Goal: Contribute content

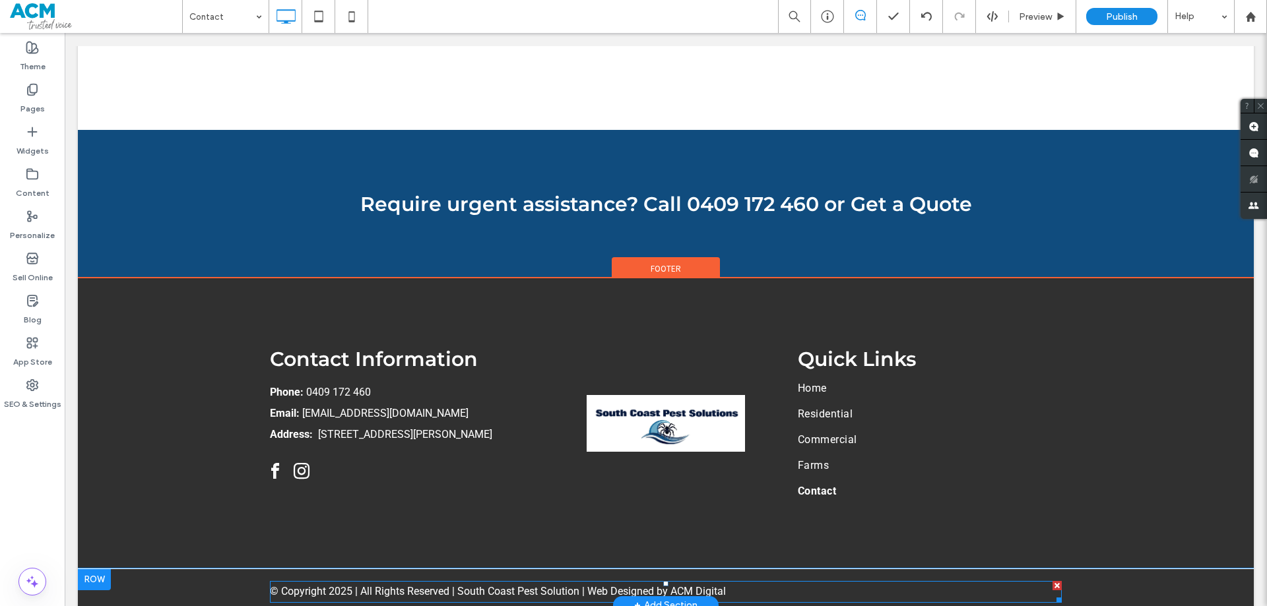
click at [709, 585] on link "ACM Digital" at bounding box center [697, 591] width 55 height 13
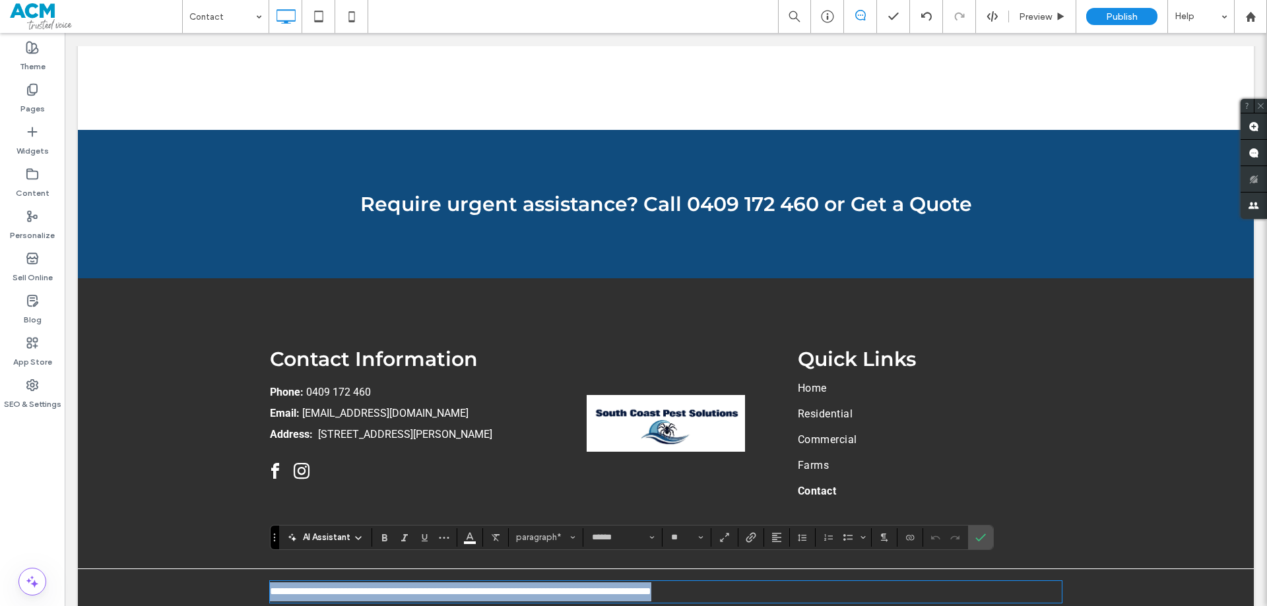
click at [651, 587] on link "**********" at bounding box center [629, 592] width 44 height 10
drag, startPoint x: 711, startPoint y: 573, endPoint x: 665, endPoint y: 573, distance: 46.2
click at [665, 583] on p "**********" at bounding box center [666, 592] width 792 height 19
click at [752, 536] on icon "Link" at bounding box center [751, 537] width 11 height 11
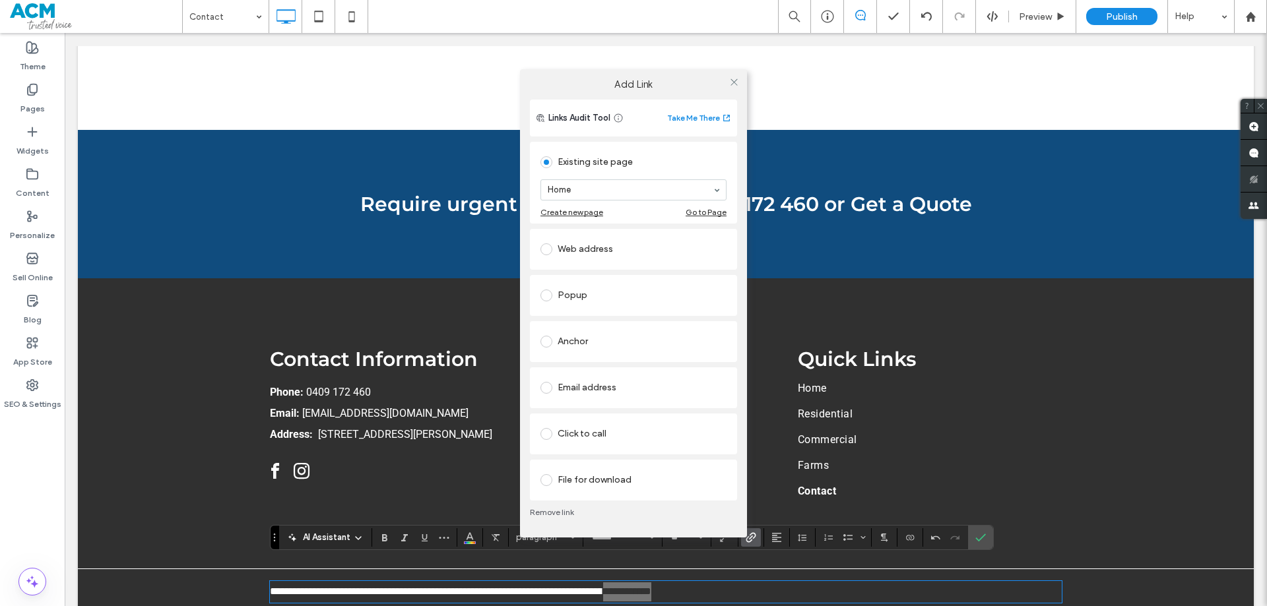
click at [615, 247] on div "Web address" at bounding box center [633, 249] width 186 height 21
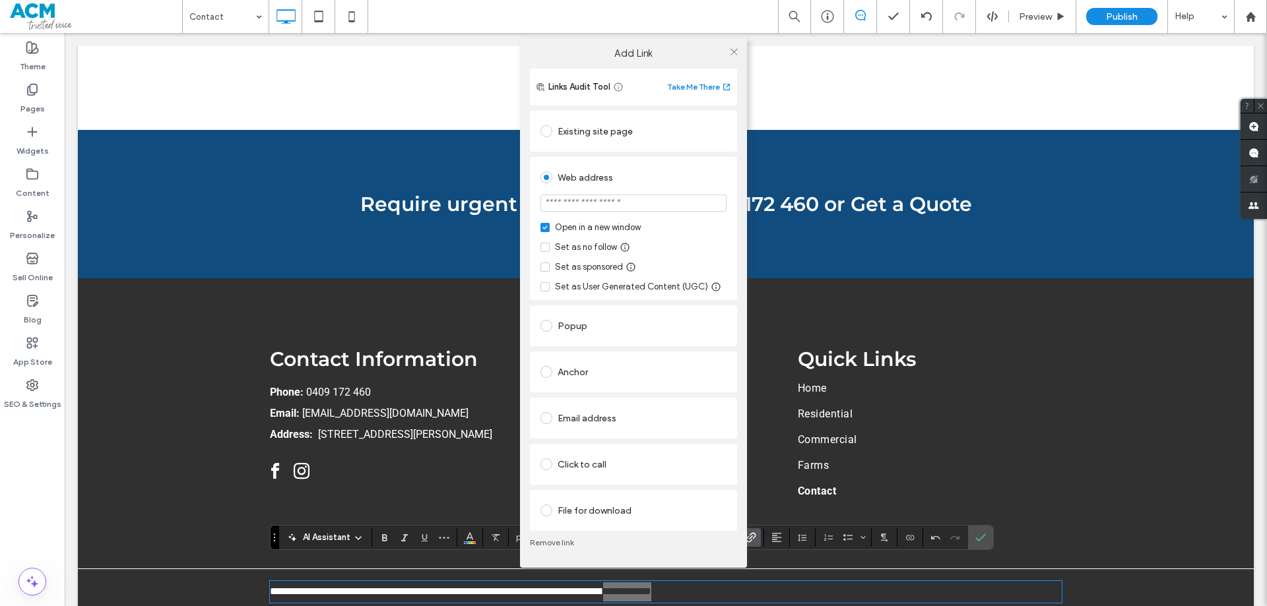
click at [602, 203] on input "url" at bounding box center [633, 203] width 186 height 17
type input "**********"
click at [732, 51] on icon at bounding box center [734, 52] width 10 height 10
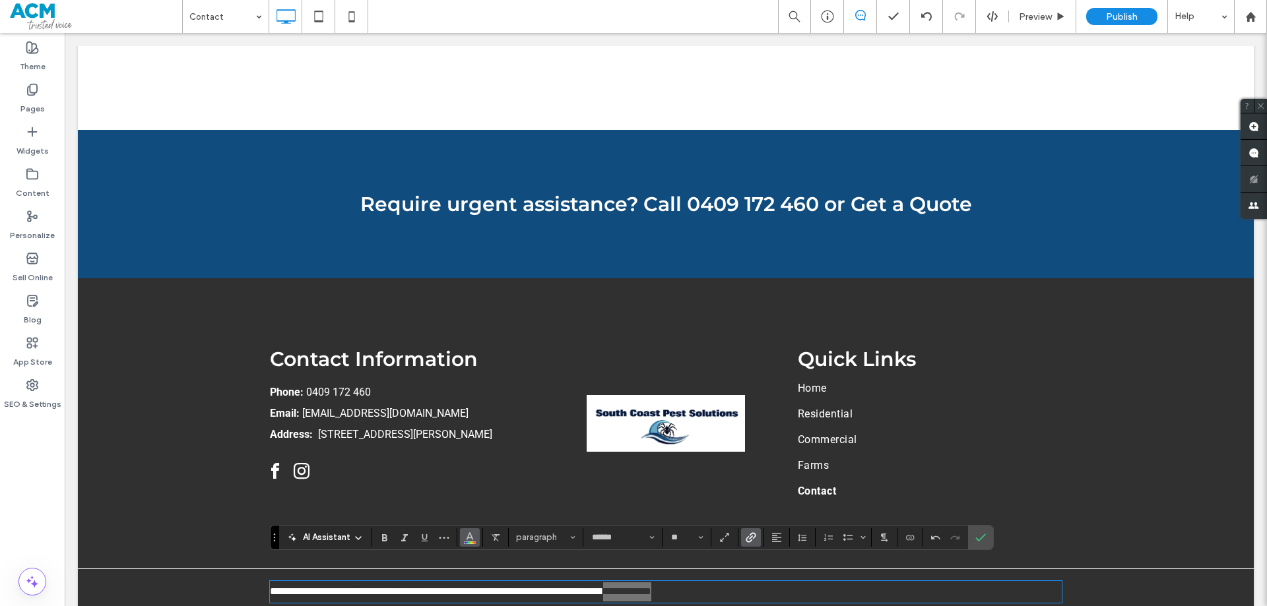
click at [467, 540] on icon "Color" at bounding box center [470, 536] width 11 height 11
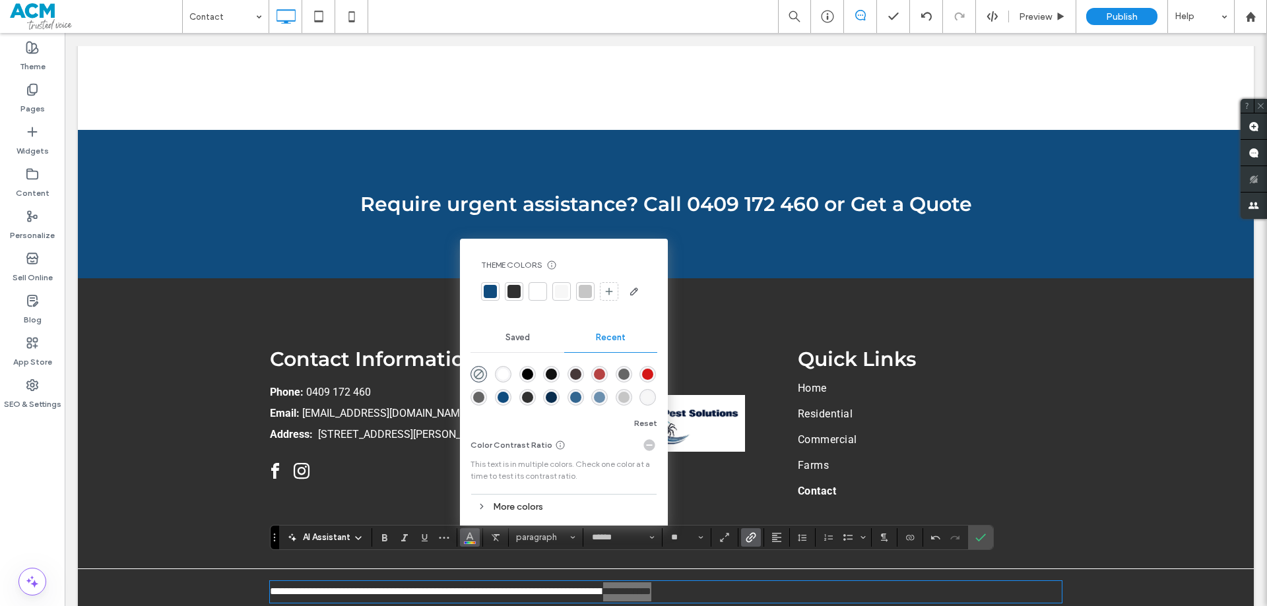
drag, startPoint x: 500, startPoint y: 374, endPoint x: 439, endPoint y: 350, distance: 66.0
click at [500, 374] on div "rgba(255, 255, 255, 1)" at bounding box center [503, 374] width 11 height 11
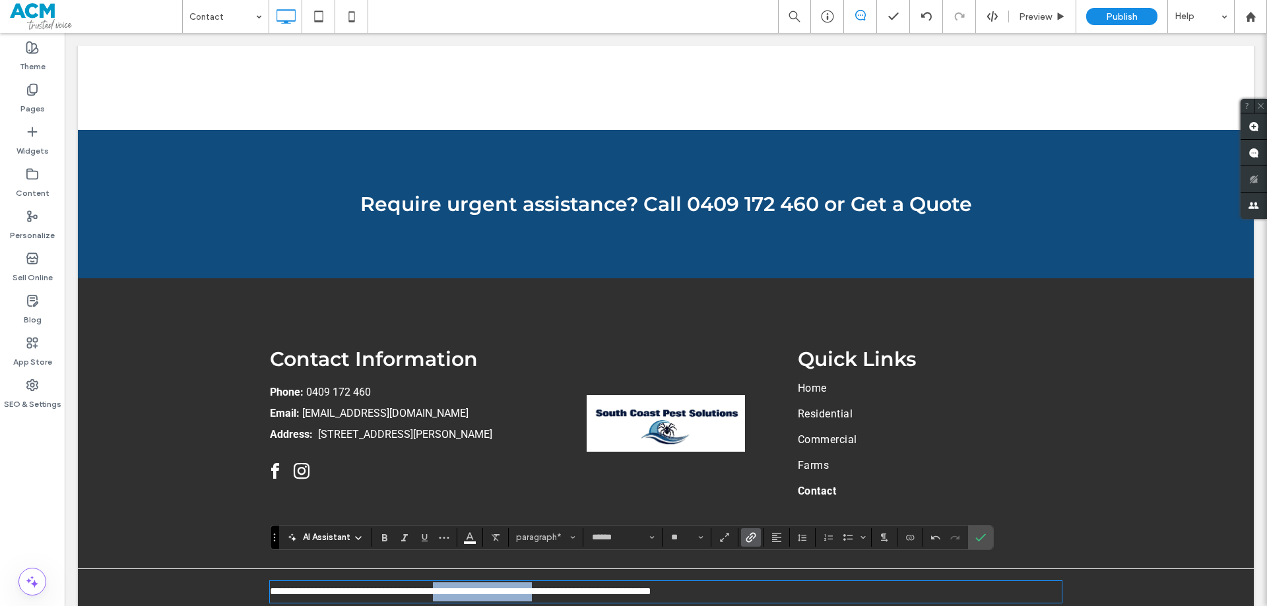
drag, startPoint x: 574, startPoint y: 570, endPoint x: 453, endPoint y: 571, distance: 121.4
click at [453, 583] on p "**********" at bounding box center [666, 592] width 792 height 19
click at [748, 536] on icon "Link" at bounding box center [751, 537] width 11 height 11
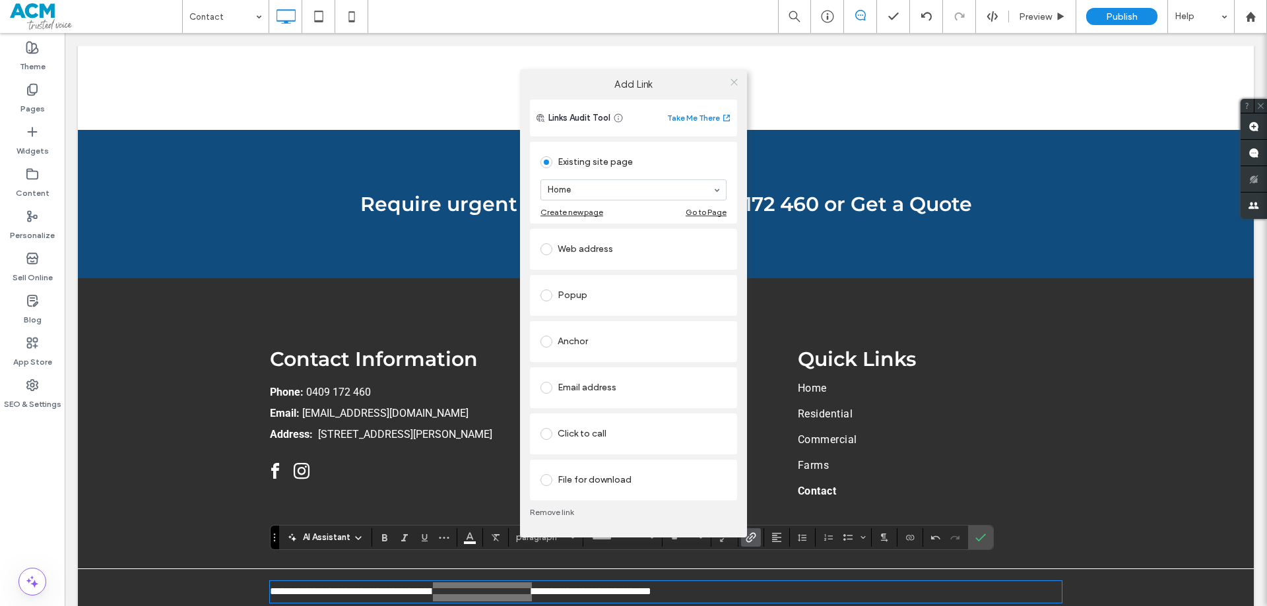
click at [732, 82] on icon at bounding box center [734, 82] width 10 height 10
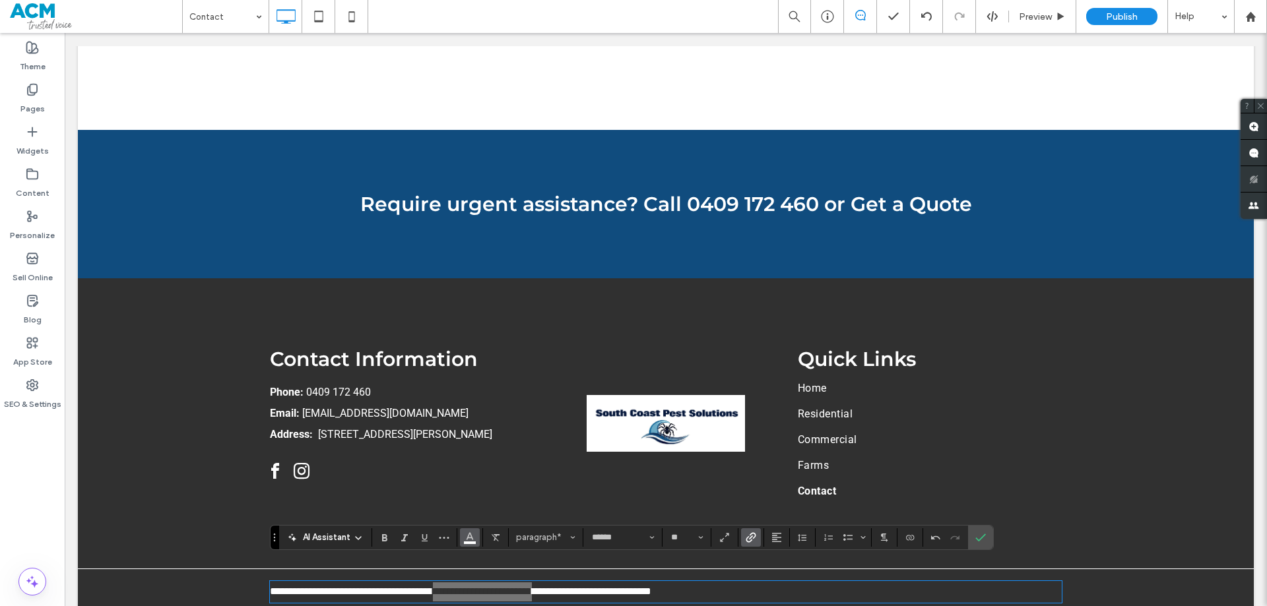
click at [475, 538] on icon "Color" at bounding box center [470, 536] width 11 height 11
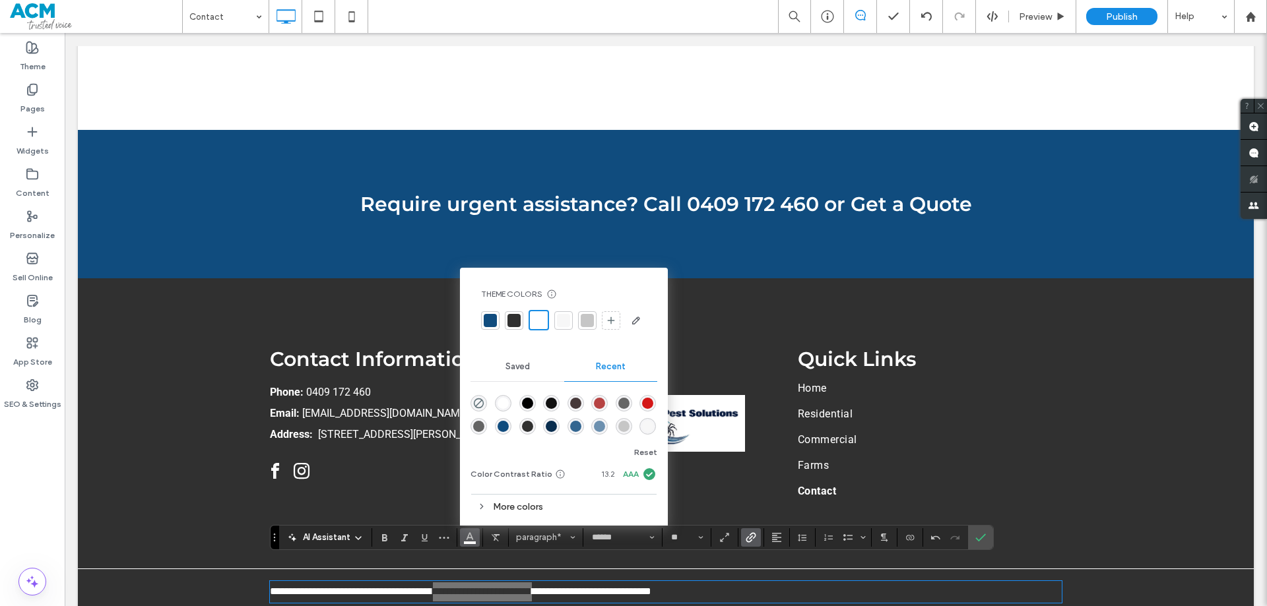
drag, startPoint x: 503, startPoint y: 402, endPoint x: 448, endPoint y: 375, distance: 61.4
click at [503, 402] on div "rgba(255, 255, 255, 1)" at bounding box center [503, 403] width 11 height 11
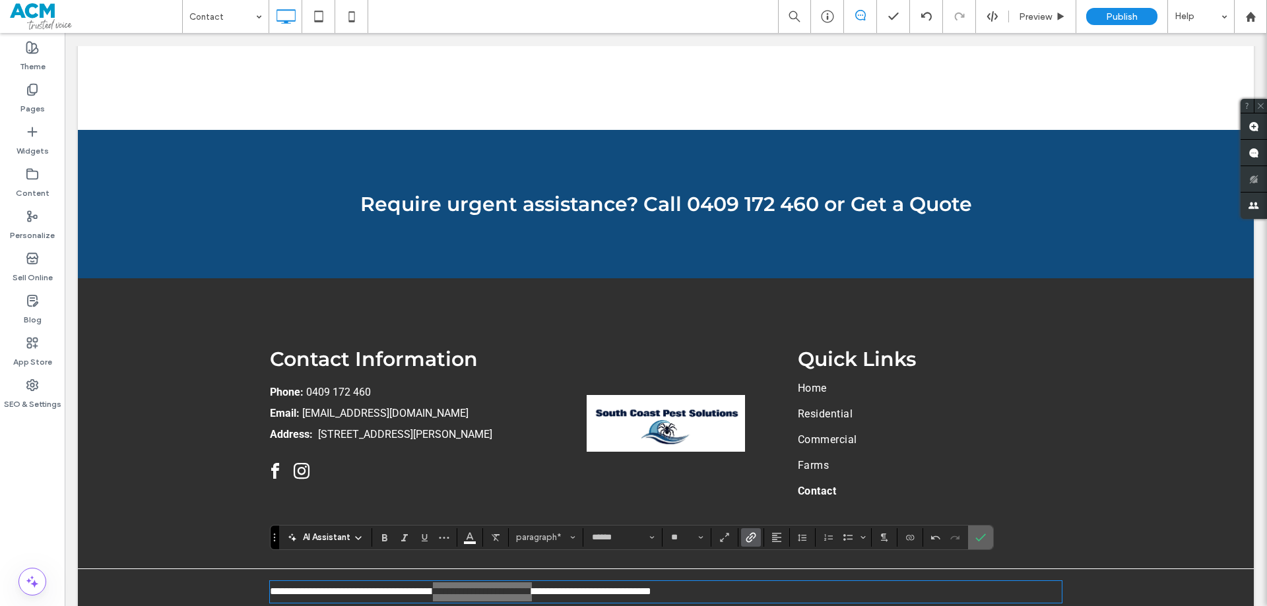
drag, startPoint x: 973, startPoint y: 539, endPoint x: 907, endPoint y: 507, distance: 73.5
click at [973, 539] on label "Confirm" at bounding box center [981, 538] width 20 height 24
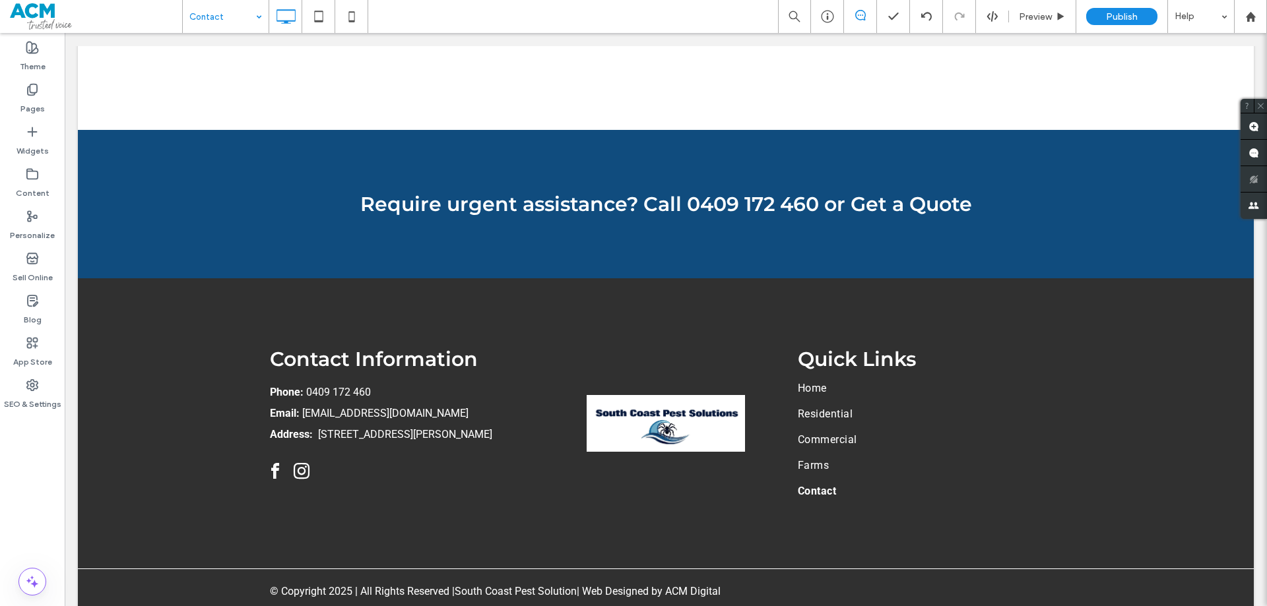
drag, startPoint x: 255, startPoint y: 19, endPoint x: 250, endPoint y: 30, distance: 12.4
